Goal: Ask a question

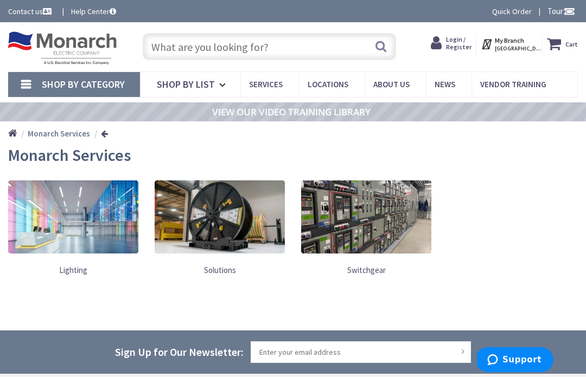
click at [258, 85] on span "Services" at bounding box center [266, 84] width 34 height 10
click at [176, 51] on input "text" at bounding box center [270, 46] width 254 height 27
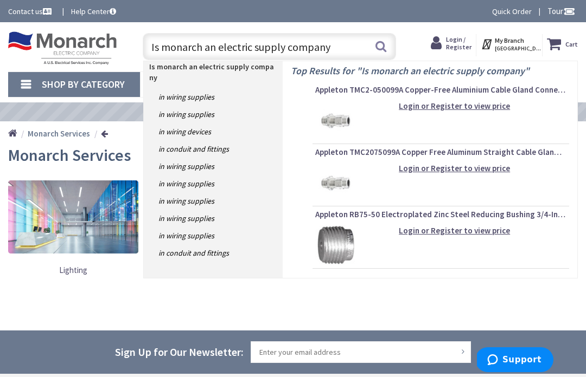
type input "Is monarch an electric supply company?"
